Goal: Information Seeking & Learning: Learn about a topic

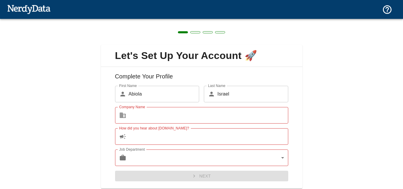
click at [287, 88] on div "First Name ​ [PERSON_NAME] First Name Last Name ​ Israel Last Name Company Name…" at bounding box center [202, 134] width 192 height 96
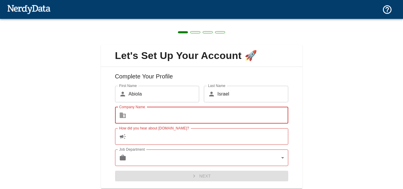
click at [206, 119] on input "Company Name" at bounding box center [209, 115] width 160 height 17
type input "easy store"
type input "israel"
type input "anjola"
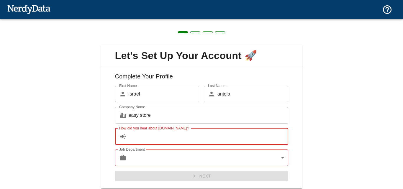
click at [184, 137] on input "How did you hear about [DOMAIN_NAME]?" at bounding box center [209, 136] width 160 height 17
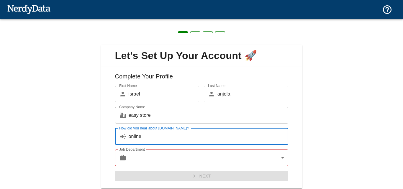
scroll to position [18, 0]
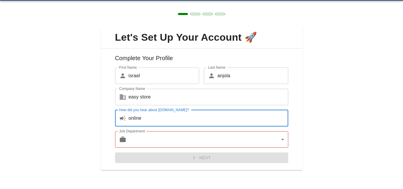
type input "online"
click at [184, 21] on body "Technologies Domains Pricing Products Create a Report Create a list of websites…" at bounding box center [201, 10] width 403 height 21
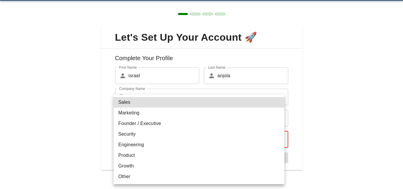
click at [164, 121] on li "Founder / Executive" at bounding box center [199, 123] width 171 height 11
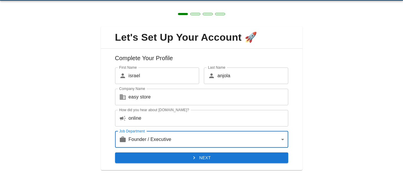
click at [178, 21] on body "Technologies Domains Pricing Products Create a Report Create a list of websites…" at bounding box center [201, 10] width 403 height 21
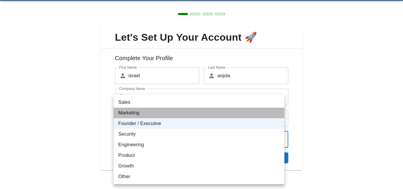
click at [159, 111] on li "Marketing" at bounding box center [199, 113] width 171 height 11
type input "marketing"
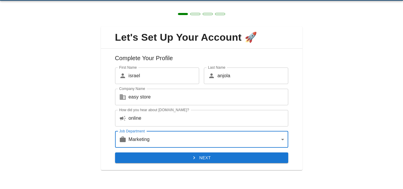
click at [172, 159] on button "Next" at bounding box center [201, 158] width 173 height 11
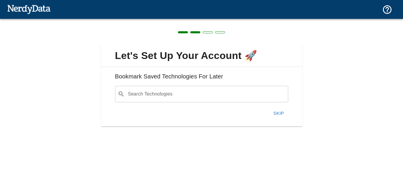
scroll to position [0, 0]
click at [187, 94] on input "Search Technologies" at bounding box center [206, 94] width 159 height 11
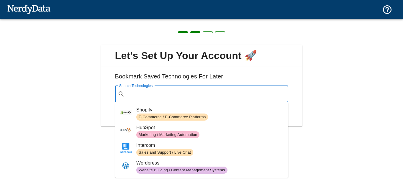
click at [184, 113] on span "Shopify" at bounding box center [209, 110] width 147 height 7
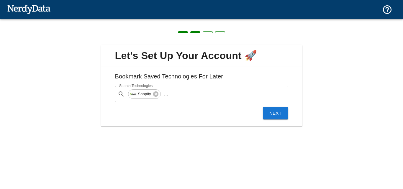
click at [278, 115] on button "Next" at bounding box center [275, 113] width 25 height 12
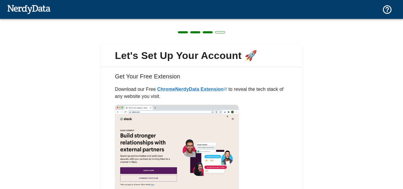
scroll to position [49, 0]
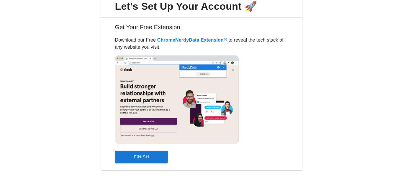
click at [151, 157] on button "Finish" at bounding box center [141, 157] width 53 height 12
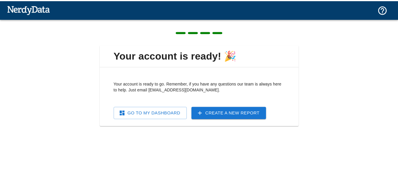
scroll to position [0, 0]
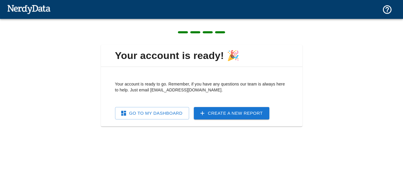
click at [156, 115] on link "Go To My Dashboard" at bounding box center [152, 113] width 74 height 12
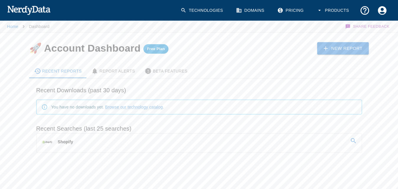
scroll to position [4, 0]
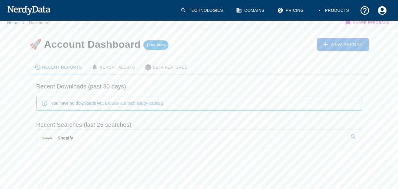
click at [353, 134] on icon at bounding box center [353, 137] width 7 height 7
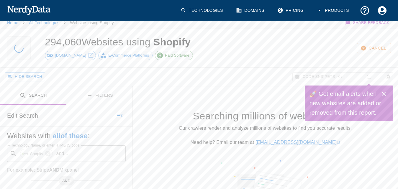
click at [141, 112] on div "294,060 Websites using Shopify [DOMAIN_NAME] E-Commerce Platforms Paid Software…" at bounding box center [199, 143] width 398 height 228
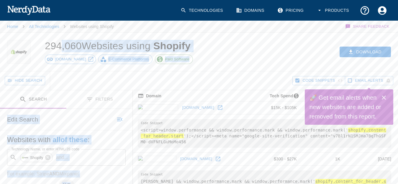
click at [235, 47] on div "Download" at bounding box center [308, 52] width 180 height 38
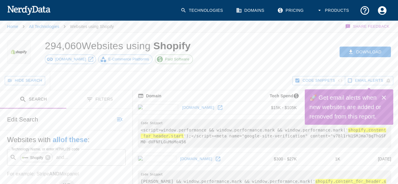
click at [389, 81] on icon "button" at bounding box center [388, 80] width 5 height 5
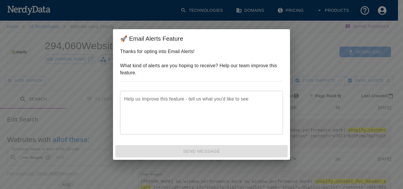
click at [321, 91] on div "🚀 Email Alerts Feature Thanks for opting into Email Alerts! What kind of alerts…" at bounding box center [201, 94] width 403 height 189
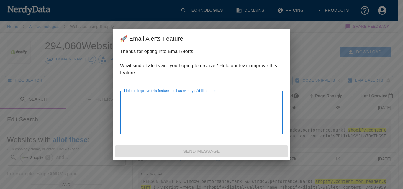
click at [222, 118] on textarea "Help us improve this feature - tell us what you'd like to see" at bounding box center [201, 113] width 155 height 34
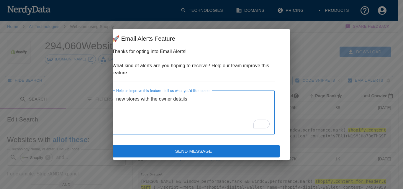
scroll to position [0, 8]
type textarea "new stores with the owner details"
click at [217, 150] on button "Send Message" at bounding box center [194, 151] width 172 height 12
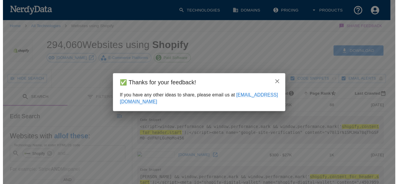
scroll to position [0, 0]
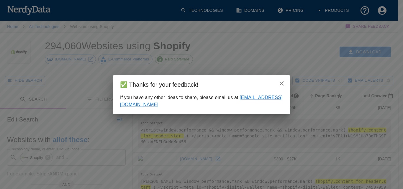
click at [281, 82] on icon "close" at bounding box center [281, 83] width 7 height 7
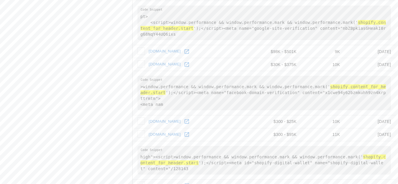
scroll to position [884, 0]
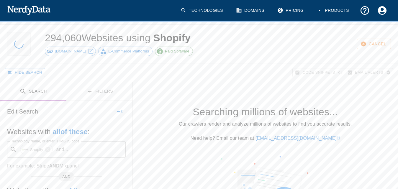
scroll to position [0, 0]
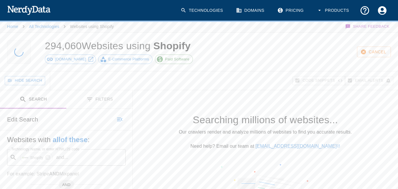
click at [92, 100] on icon "Toggle between search and filters" at bounding box center [89, 99] width 7 height 7
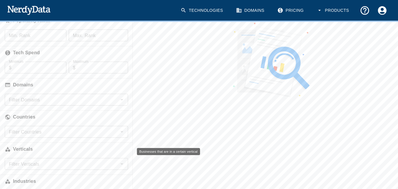
scroll to position [171, 0]
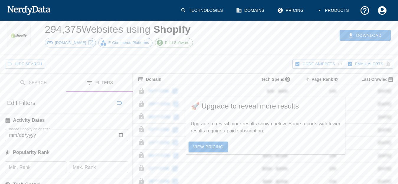
scroll to position [17, 0]
click at [70, 133] on input "Added Shopify on or after" at bounding box center [66, 135] width 123 height 12
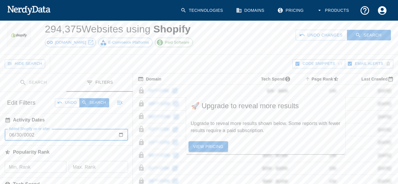
type input "0002-06-30"
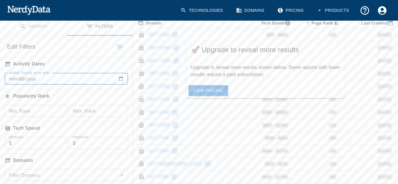
scroll to position [73, 0]
click at [48, 110] on input "Min. Rank" at bounding box center [36, 111] width 62 height 12
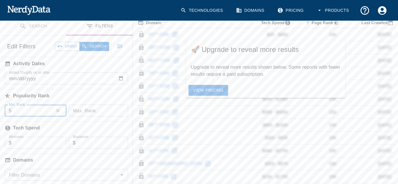
type input "5"
click at [82, 113] on input "Max. Rank" at bounding box center [98, 111] width 59 height 12
type input "10"
click at [32, 142] on input "Minimum" at bounding box center [39, 143] width 55 height 12
type input "20"
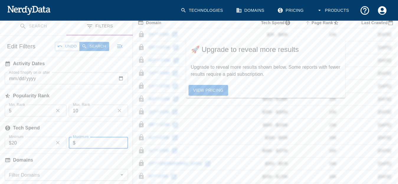
click at [88, 144] on input "Maximum" at bounding box center [102, 143] width 53 height 12
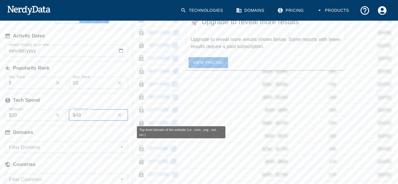
scroll to position [105, 0]
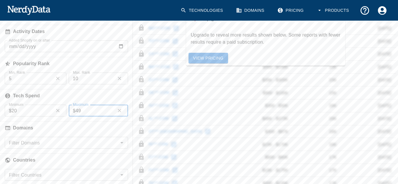
click at [126, 145] on div "Filter Domains" at bounding box center [66, 143] width 123 height 12
type input "49"
click at [122, 143] on icon "Open" at bounding box center [121, 142] width 3 height 1
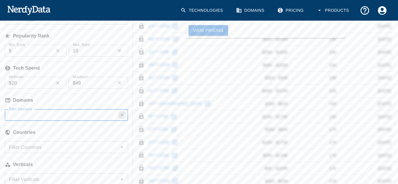
click at [120, 115] on icon "Open" at bounding box center [121, 115] width 7 height 7
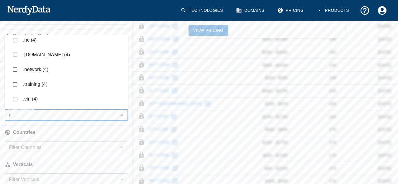
scroll to position [970, 0]
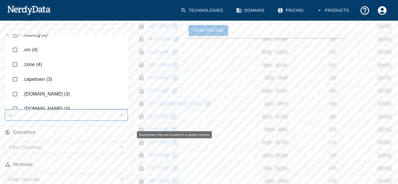
type input "n"
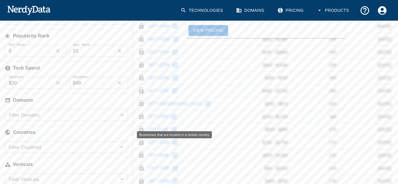
click at [84, 129] on h6 "Countries" at bounding box center [66, 132] width 133 height 13
click at [87, 144] on input "Filter Countries" at bounding box center [61, 147] width 110 height 8
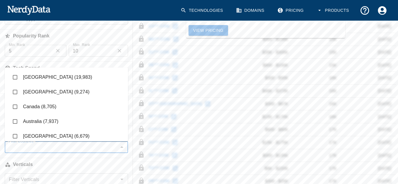
click at [15, 76] on input "checkbox" at bounding box center [14, 77] width 11 height 11
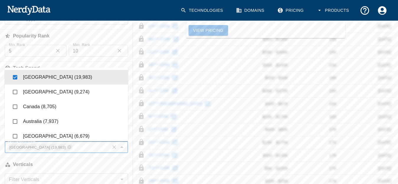
checkbox input "true"
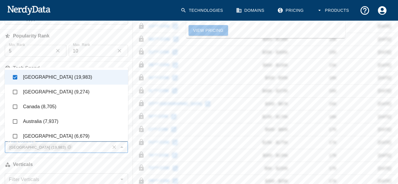
click at [14, 89] on input "checkbox" at bounding box center [14, 92] width 11 height 11
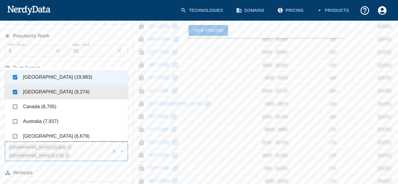
checkbox input "true"
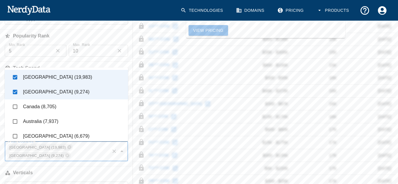
click at [14, 103] on input "checkbox" at bounding box center [14, 106] width 11 height 11
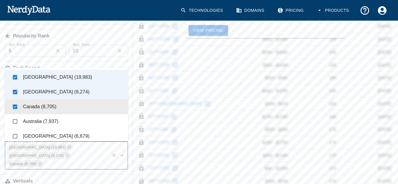
checkbox input "true"
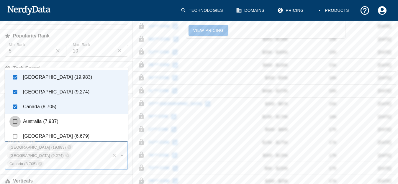
click at [16, 120] on input "checkbox" at bounding box center [14, 121] width 11 height 11
checkbox input "true"
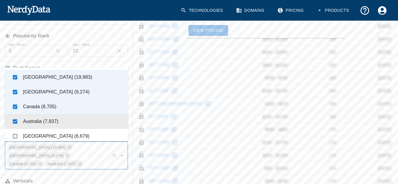
scroll to position [44, 0]
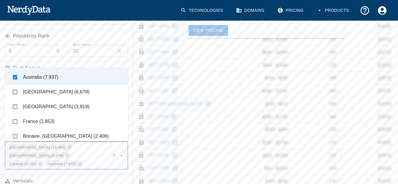
click at [14, 88] on input "checkbox" at bounding box center [14, 92] width 11 height 11
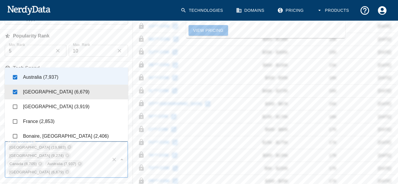
checkbox input "true"
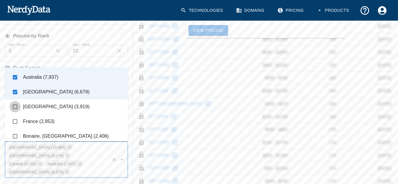
click at [13, 106] on input "checkbox" at bounding box center [14, 106] width 11 height 11
checkbox input "true"
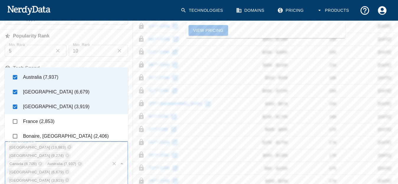
click at [14, 120] on input "checkbox" at bounding box center [14, 121] width 11 height 11
checkbox input "true"
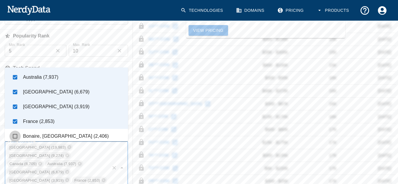
click at [14, 135] on input "checkbox" at bounding box center [14, 136] width 11 height 11
checkbox input "true"
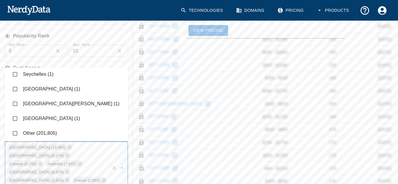
scroll to position [260, 0]
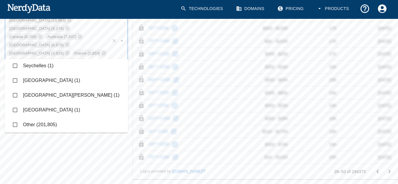
click at [58, 152] on div "Search Filters Edit Search Undo Search Websites with all of these : Technology …" at bounding box center [66, 7] width 133 height 354
